Goal: Contribute content: Add original content to the website for others to see

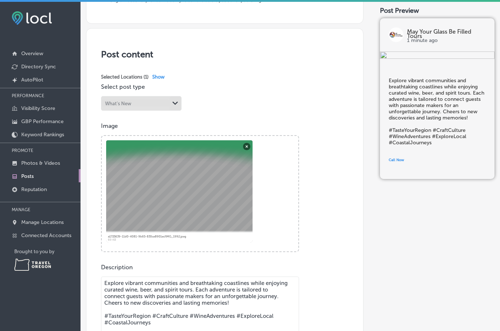
scroll to position [111, 0]
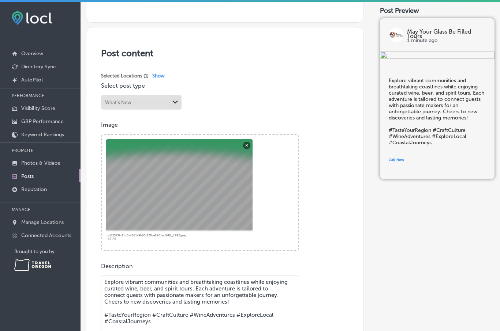
click at [246, 146] on button "Remove" at bounding box center [246, 145] width 7 height 7
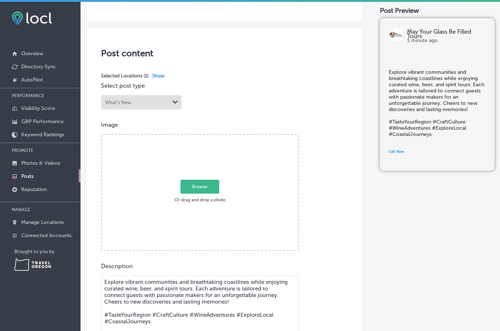
click at [207, 187] on span "Browse" at bounding box center [199, 187] width 39 height 14
click at [207, 137] on input "Browse Or drag and drop a photo" at bounding box center [200, 136] width 196 height 2
type input "C:\fakepath\IMG_0963.jpeg"
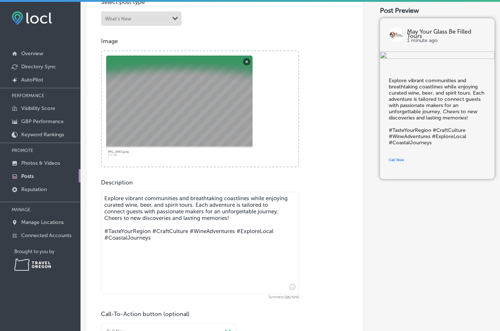
scroll to position [208, 0]
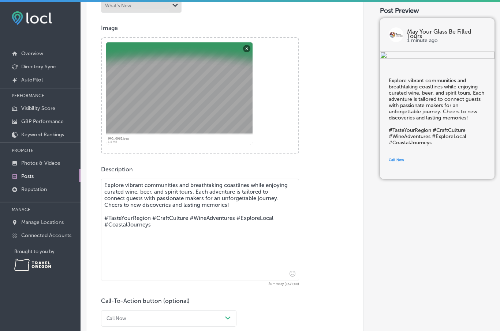
click at [187, 195] on textarea "Explore vibrant communities and breathtaking coastlines while enjoying curated …" at bounding box center [200, 230] width 198 height 102
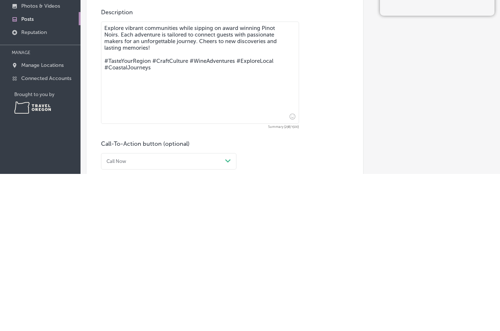
click at [140, 179] on textarea "Explore vibrant communities while sipping on award winning Pinot Noirs. Each ad…" at bounding box center [200, 230] width 198 height 102
click at [130, 179] on textarea "Explore vibrant Willamette Valley communities while sipping on award winning Pi…" at bounding box center [200, 230] width 198 height 102
click at [155, 179] on textarea "Explore vibrant Willamette Valley communities while sipping on award winning Pi…" at bounding box center [200, 230] width 198 height 102
click at [166, 179] on textarea "Explore vibrant Willamette Valley communities while sipping on award winning Pi…" at bounding box center [200, 230] width 198 height 102
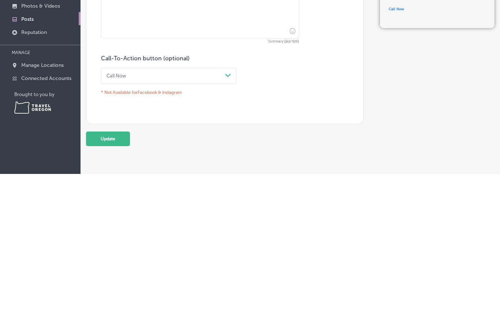
scroll to position [293, 0]
type textarea "Explore vibrant Willamette Valley communities while sipping on award winning Pi…"
click at [115, 289] on button "Update" at bounding box center [108, 296] width 44 height 15
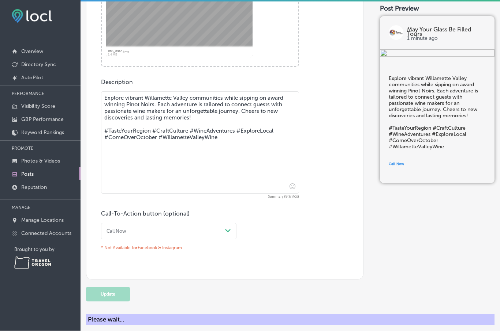
scroll to position [0, 0]
